Goal: Information Seeking & Learning: Learn about a topic

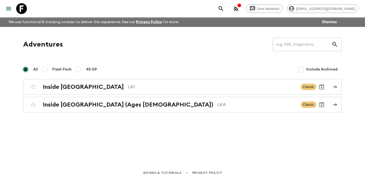
click at [57, 67] on span "Flash Pack" at bounding box center [61, 69] width 19 height 5
click at [48, 67] on input "Flash Pack" at bounding box center [44, 69] width 6 height 6
radio input "true"
click at [57, 67] on span "Flash Pack" at bounding box center [61, 69] width 19 height 5
click at [48, 67] on input "Flash Pack" at bounding box center [44, 69] width 6 height 6
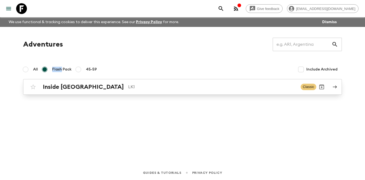
click at [68, 89] on h2 "Inside [GEOGRAPHIC_DATA]" at bounding box center [83, 86] width 81 height 7
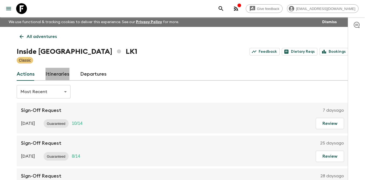
click at [61, 74] on link "Itineraries" at bounding box center [57, 74] width 24 height 13
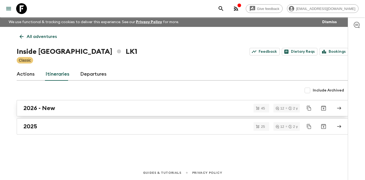
click at [68, 108] on div "2026 - New" at bounding box center [177, 108] width 308 height 7
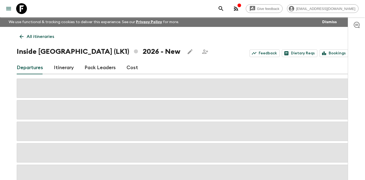
click at [133, 70] on link "Cost" at bounding box center [132, 67] width 12 height 13
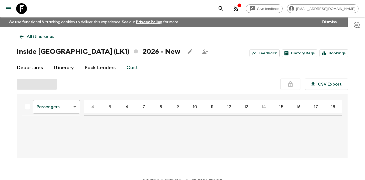
click at [133, 70] on link "Cost" at bounding box center [132, 67] width 12 height 13
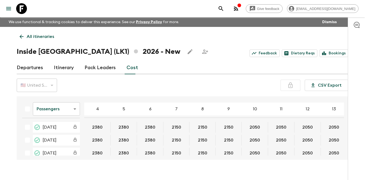
click at [20, 35] on icon at bounding box center [22, 37] width 6 height 6
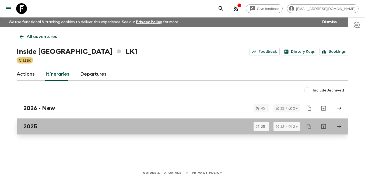
click at [41, 129] on div "2025" at bounding box center [177, 126] width 308 height 7
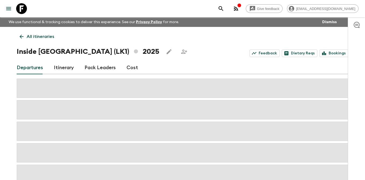
click at [132, 70] on link "Cost" at bounding box center [132, 67] width 12 height 13
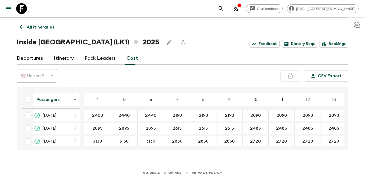
scroll to position [486, 0]
